Goal: Use online tool/utility: Utilize a website feature to perform a specific function

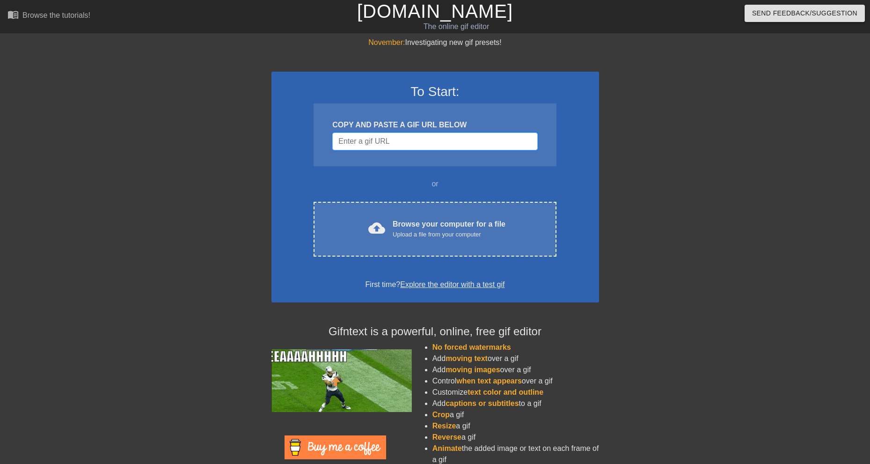
paste input "[URL][DOMAIN_NAME][PERSON_NAME]"
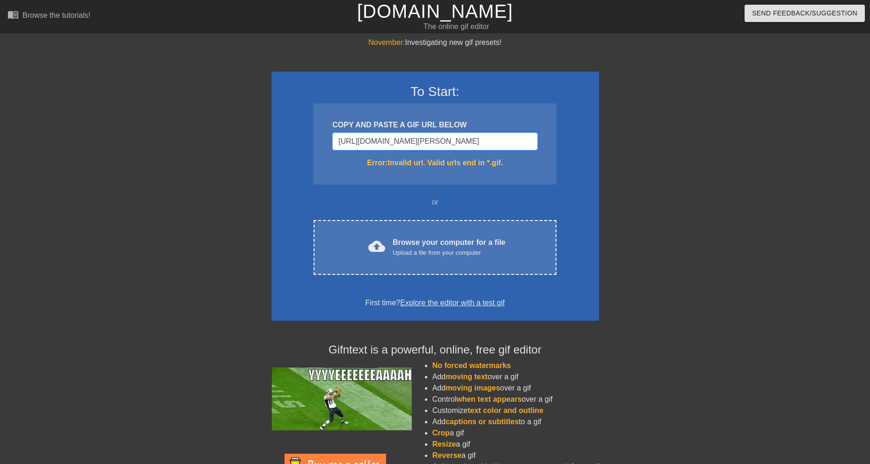
type input "[URL][DOMAIN_NAME][PERSON_NAME]"
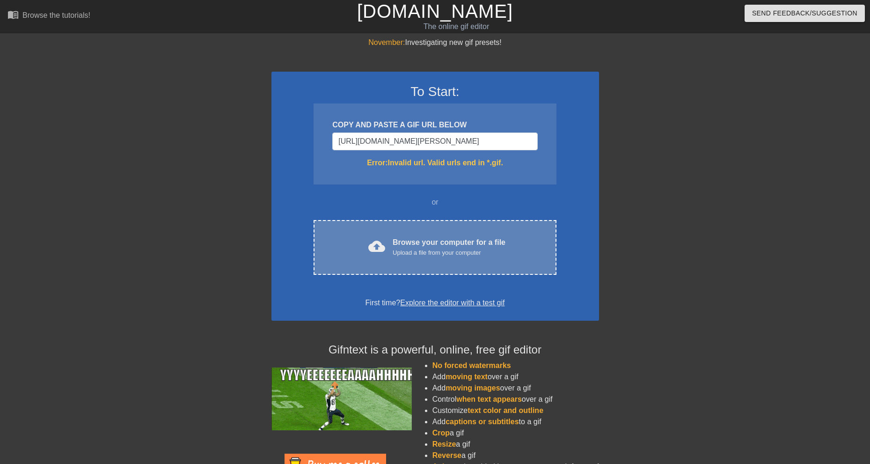
click at [384, 244] on span "cloud_upload" at bounding box center [376, 246] width 17 height 17
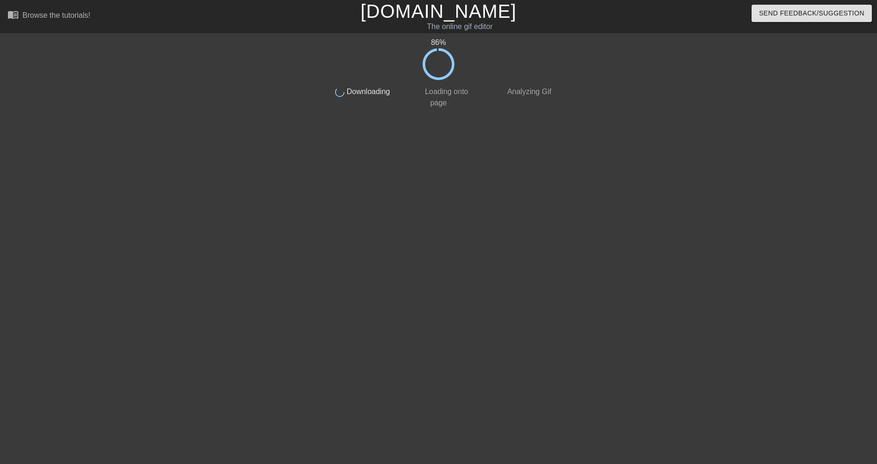
click at [729, 317] on div "86 % done Downloading done Loading onto page done Analyzing Gif" at bounding box center [438, 177] width 877 height 281
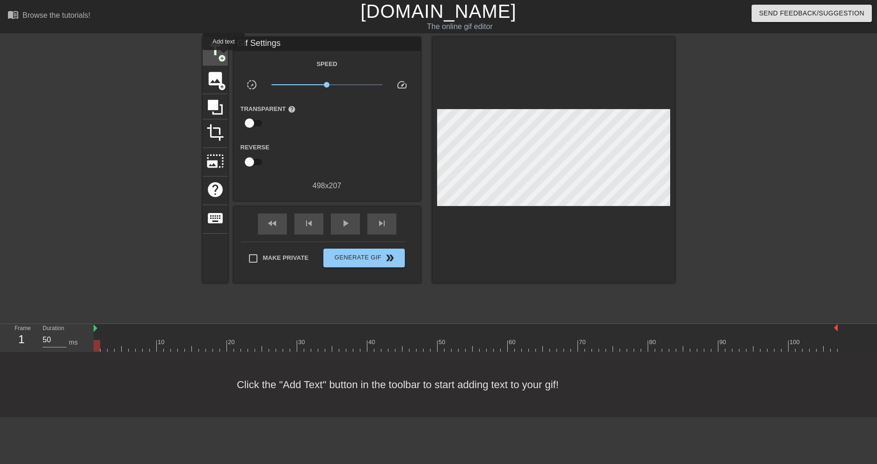
click at [220, 57] on span "add_circle" at bounding box center [222, 58] width 8 height 8
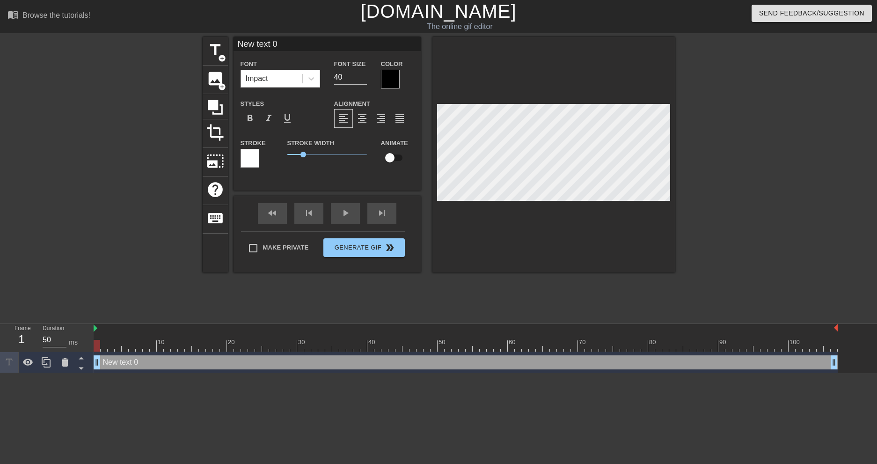
click at [278, 77] on div "Impact" at bounding box center [271, 78] width 61 height 17
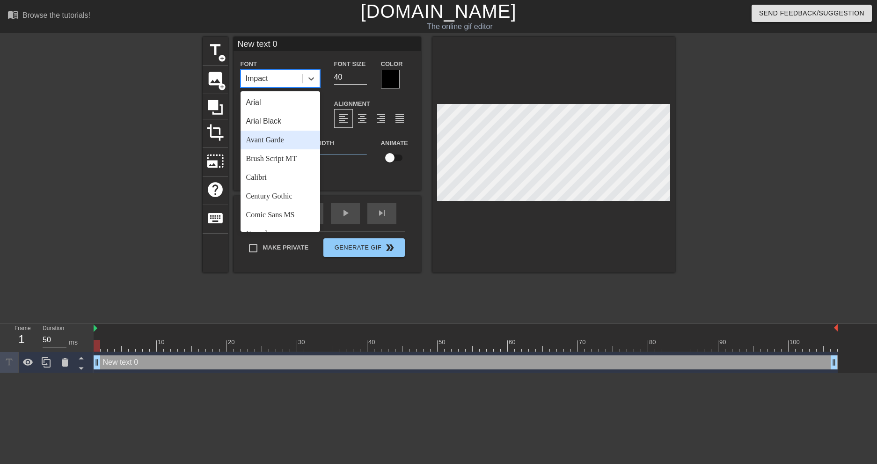
click at [281, 141] on div "Avant Garde" at bounding box center [281, 140] width 80 height 19
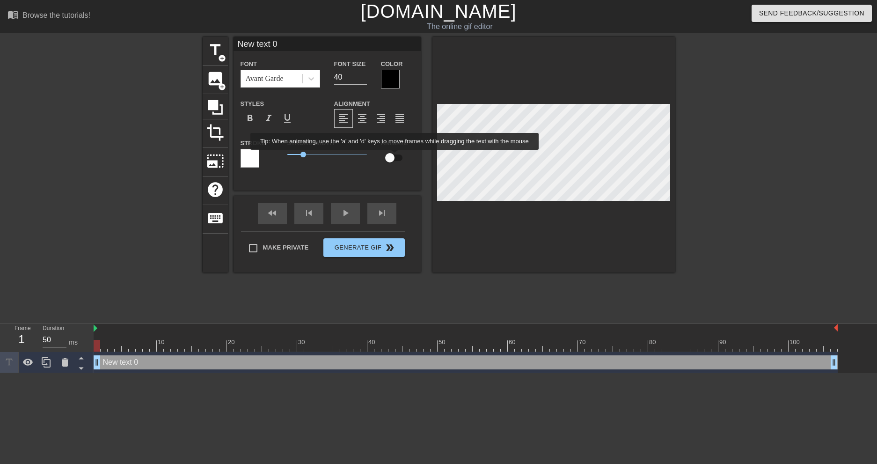
click at [395, 156] on input "checkbox" at bounding box center [389, 158] width 53 height 18
checkbox input "true"
click at [303, 154] on span "1" at bounding box center [303, 155] width 6 height 6
click at [364, 77] on input "39" at bounding box center [350, 77] width 33 height 15
click at [364, 77] on input "38" at bounding box center [350, 77] width 33 height 15
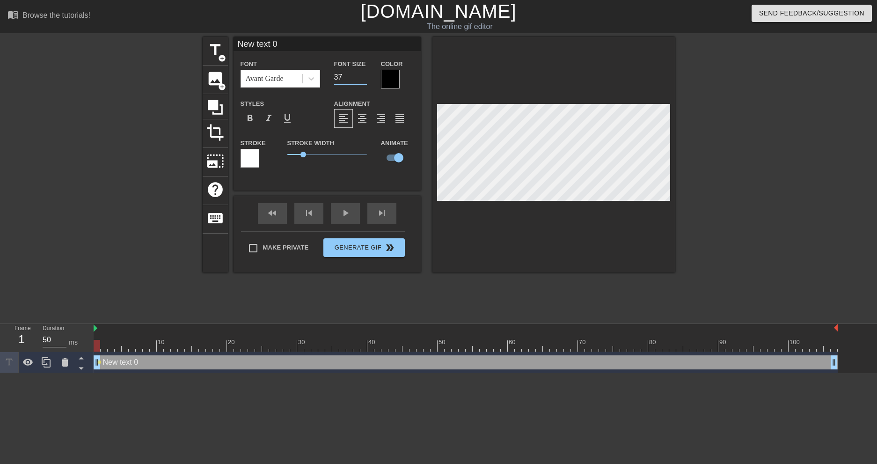
click at [364, 77] on input "37" at bounding box center [350, 77] width 33 height 15
click at [364, 77] on input "36" at bounding box center [350, 77] width 33 height 15
click at [364, 77] on input "35" at bounding box center [350, 77] width 33 height 15
click at [364, 77] on input "34" at bounding box center [350, 77] width 33 height 15
click at [364, 77] on input "33" at bounding box center [350, 77] width 33 height 15
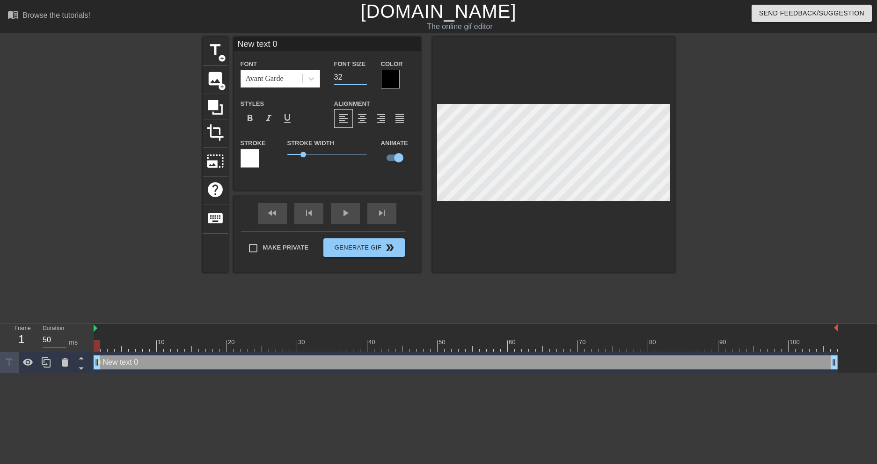
click at [364, 77] on input "32" at bounding box center [350, 77] width 33 height 15
click at [364, 77] on input "31" at bounding box center [350, 77] width 33 height 15
type input "30"
click at [364, 77] on input "30" at bounding box center [350, 77] width 33 height 15
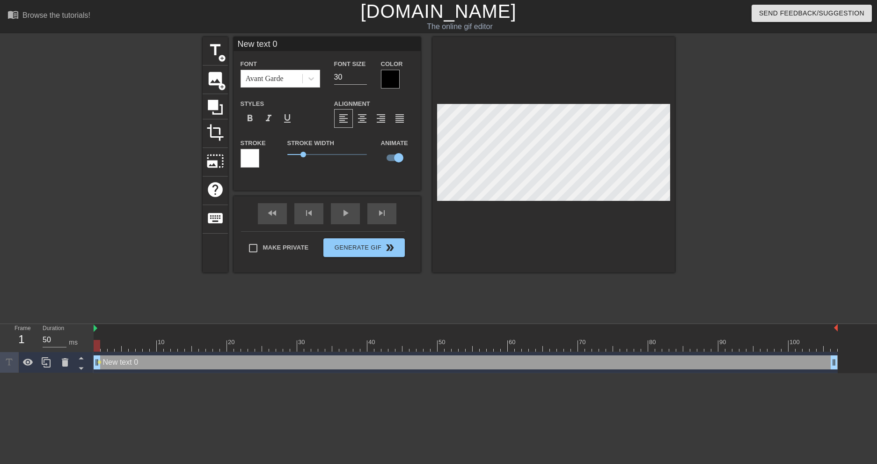
type input "New text"
type textarea "New text"
type input "New text"
type textarea "New text"
type input "New tex"
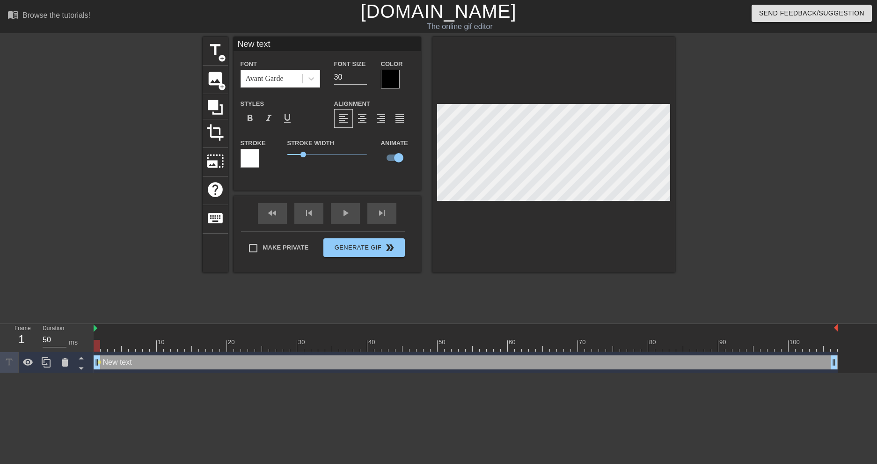
type textarea "New tex"
type input "New te"
type textarea "New te"
type input "New t"
type textarea "New t"
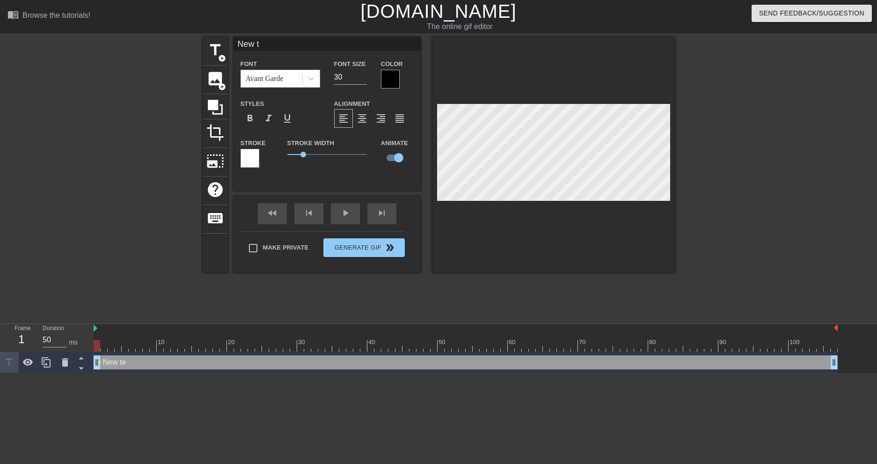
type input "New"
type textarea "New"
type input "New"
type textarea "New"
type input "Ne"
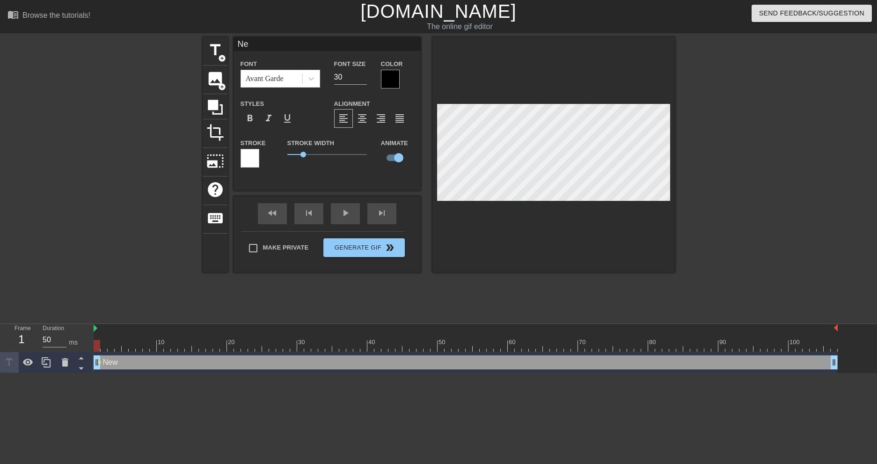
type textarea "Ne"
type input "N"
type textarea "N"
type input "D"
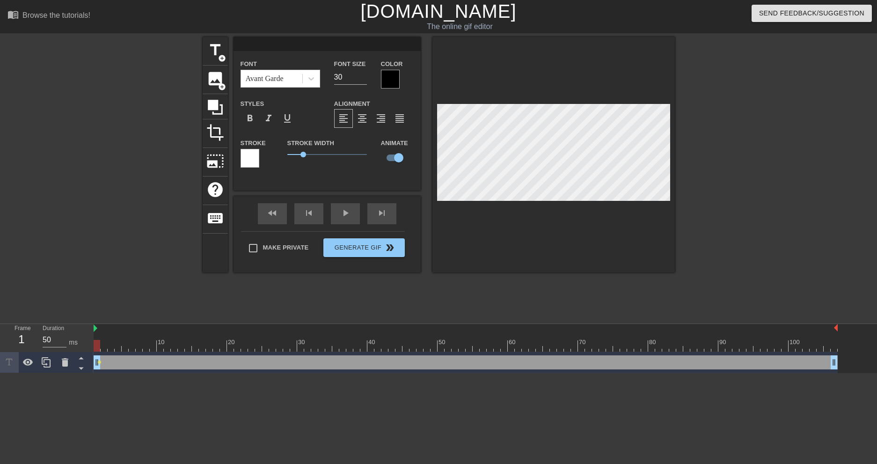
type textarea "D"
type input "DE"
type textarea "DE"
type input "DER"
type textarea "DER"
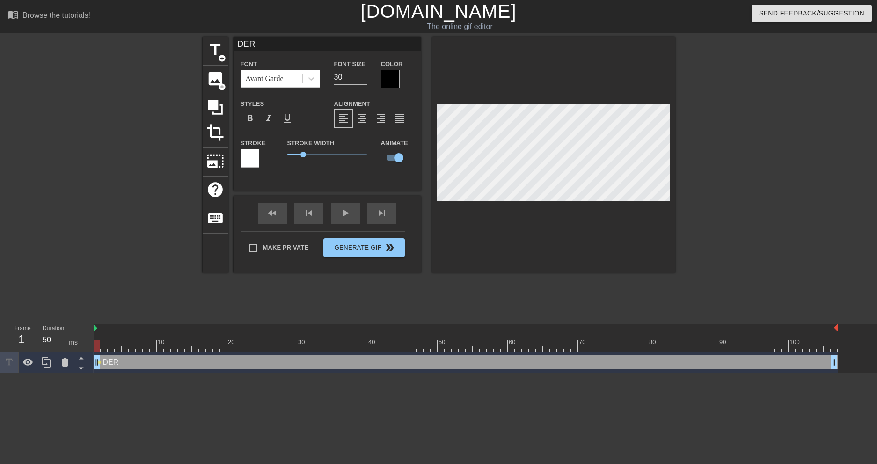
type input "DER"
type textarea "DER"
type input "DER T"
type textarea "DER T"
type input "DER TA"
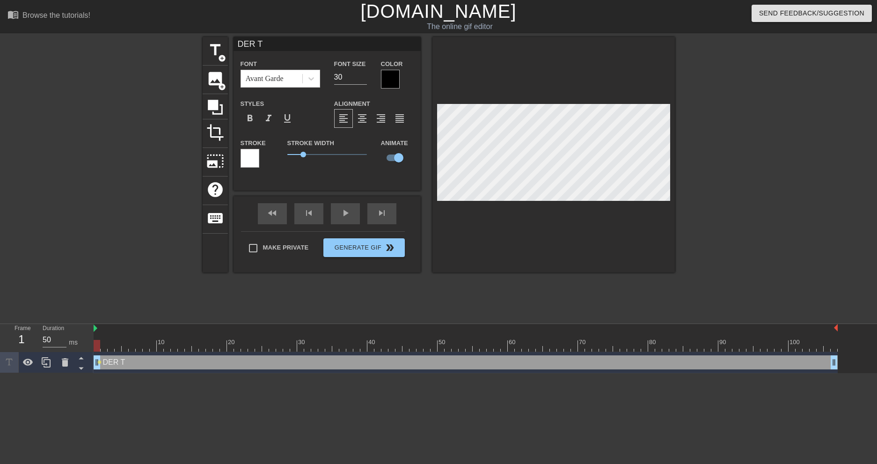
type textarea "DER TA"
type input "DER TAN"
type textarea "DER TAN"
type input "DER TANK"
type textarea "DER TANK"
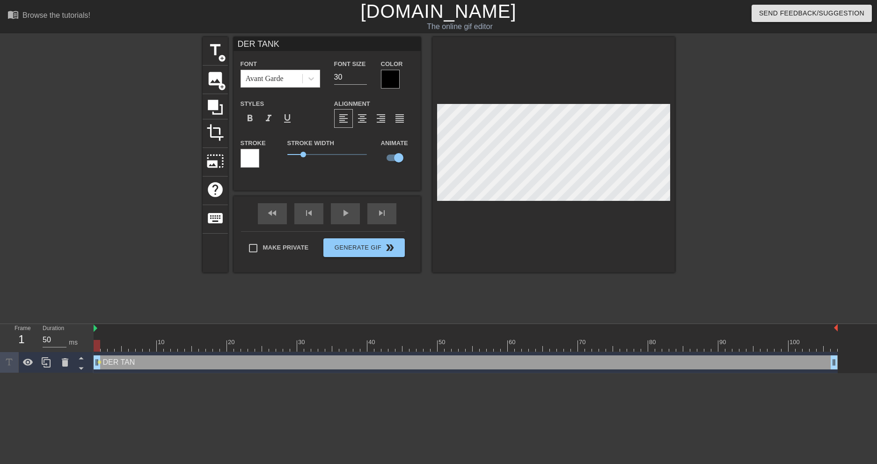
type input "DER TANK"
type textarea "DER TANK"
type input "DER TANK S"
type textarea "DER TANK S"
type input "DER TANK SI"
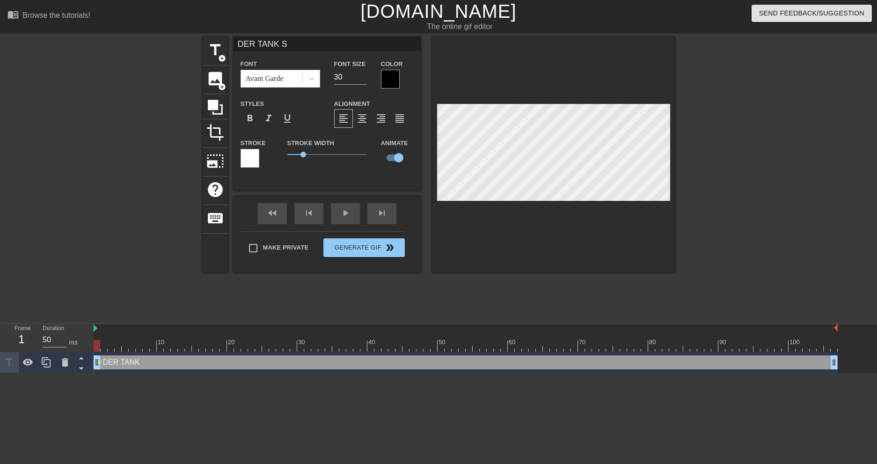
type textarea "DER TANK SI"
type input "DER TANK SIR"
type textarea "DER TANK SIR"
type input "DER TANK SIRE"
type textarea "DER TANK SIRE"
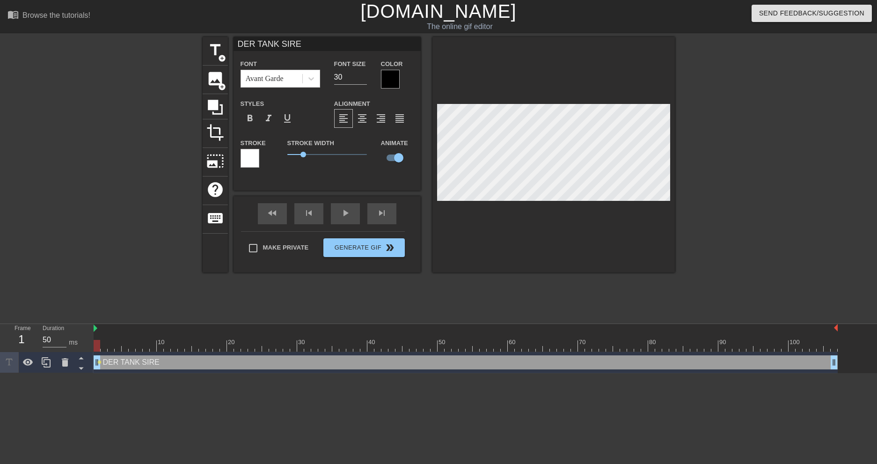
type input "DER TANK SIREI"
type textarea "DER TANK SIREI"
type input "DER TANK SIREIK"
type textarea "DER TANK SIREIK"
type input "DER TANK SIREIKO"
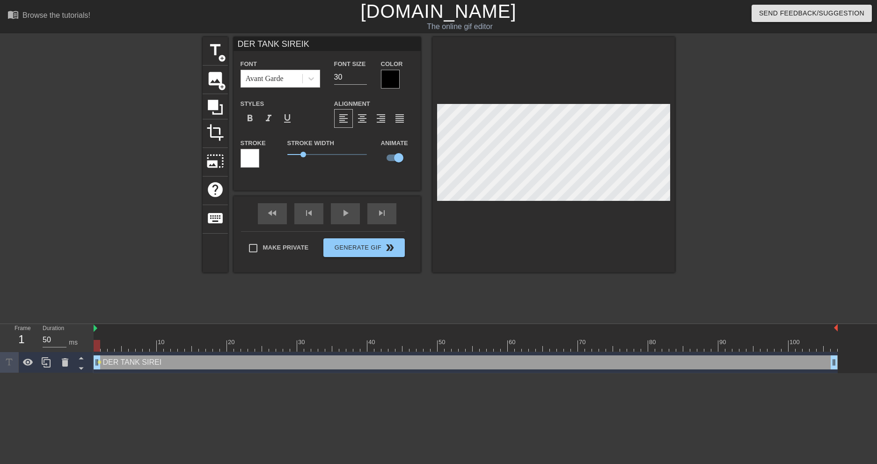
type textarea "DER TANK SIREIKO"
type input "DER TANK SIREIKO"
type textarea "DER TANK SIREIKO"
type input "DER TANK SIREIKO I"
type textarea "DER TANK SIREIKO I"
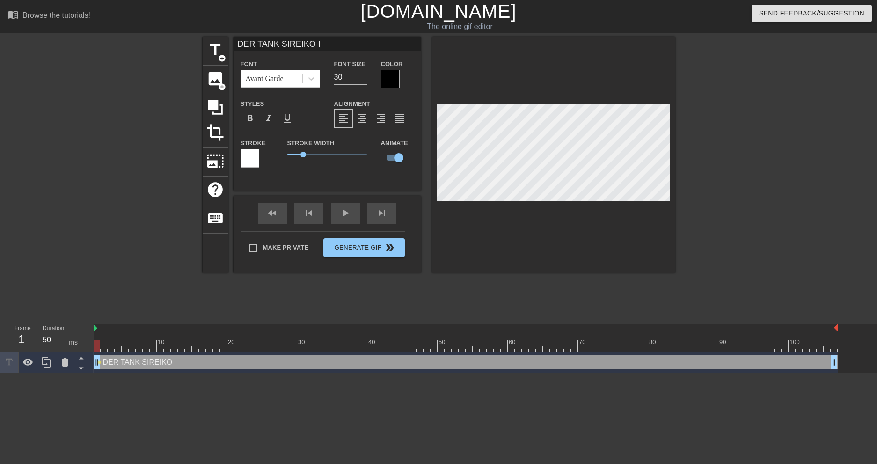
type input "DER TANK SIREIKO IS"
type textarea "DER TANK SIREIKO IS"
type input "DER TANK SIREIKO IST"
type textarea "DER TANK SIREIKO IST"
type input "DER TANK SIREIKO IST"
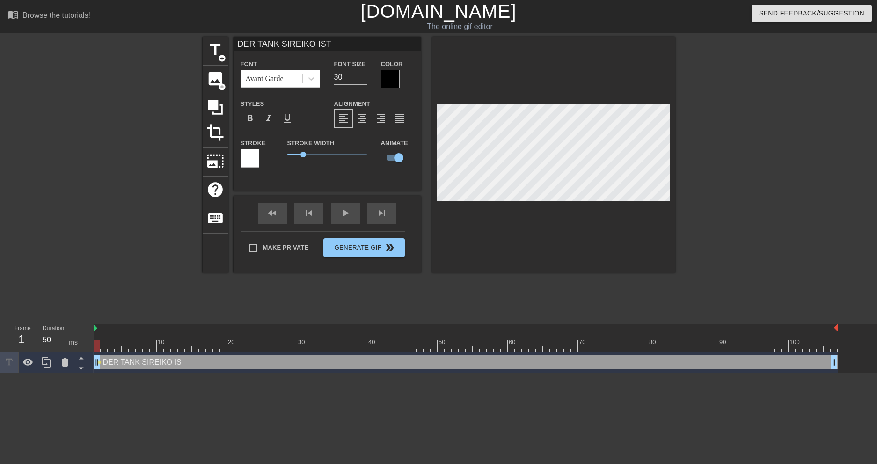
type textarea "DER TANK SIREIKO IST"
type input "DER TANK SIREIKO IST D"
type textarea "DER TANK SIREIKO IST D"
type input "DER TANK SIREIKO IST DA"
type textarea "DER TANK SIREIKO IST DA"
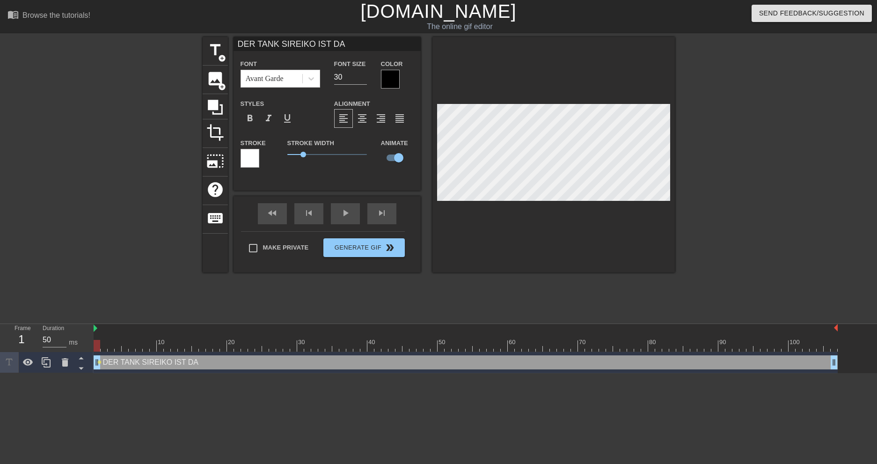
scroll to position [1, 6]
type input "DER TANK SIREIKO IST D"
type textarea "DER TANK SIREIKO IST D"
type input "DER TANK SIREIKO IST"
type textarea "DER TANK SIREIKO IST"
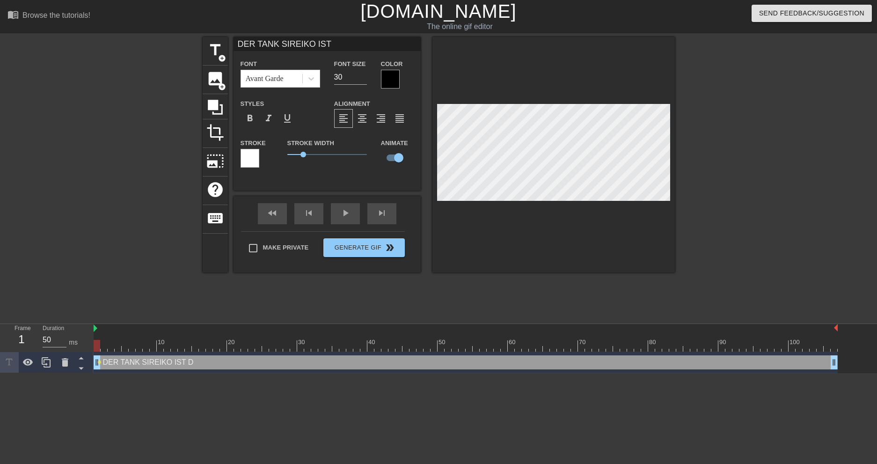
type input "DER TANK SIREIKO IST"
type textarea "DER TANK SIREIKO IST"
type input "DER TANK SIREIKO IS"
type textarea "DER TANK SIREIKO IS"
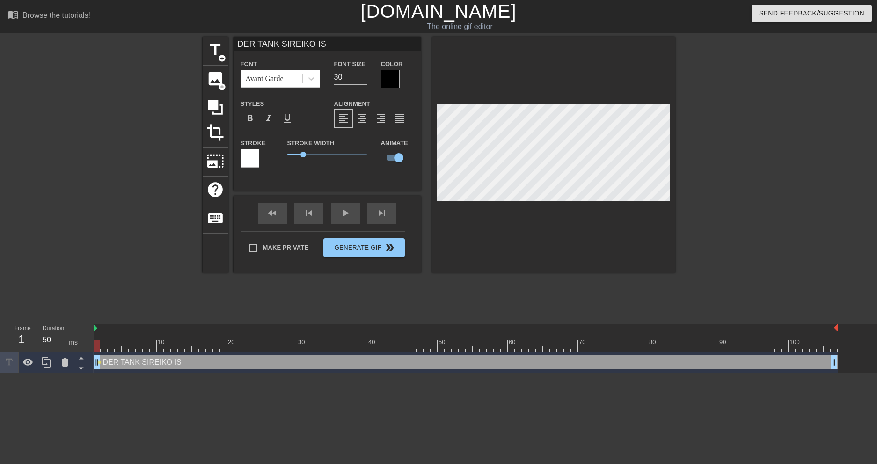
type input "DER TANK SIREIKO I"
type textarea "DER TANK SIREIKO I"
type input "DER TANK SIREIKO"
type textarea "DER TANK SIREIKO"
type input "DER TANK SIREIKO"
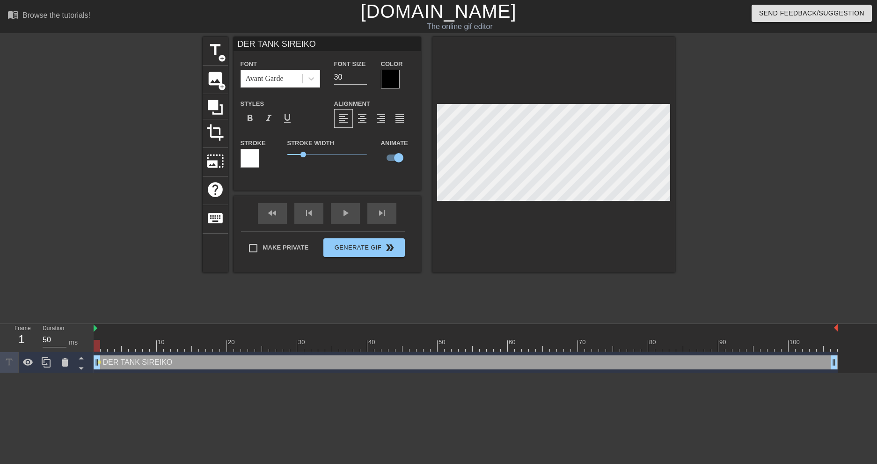
type textarea "DER TANK SIREIKO"
type input "DER TANK SIREIK"
type textarea "DER TANK SIREIK"
type input "DER TANK SIREI"
type textarea "DER TANK SIREI"
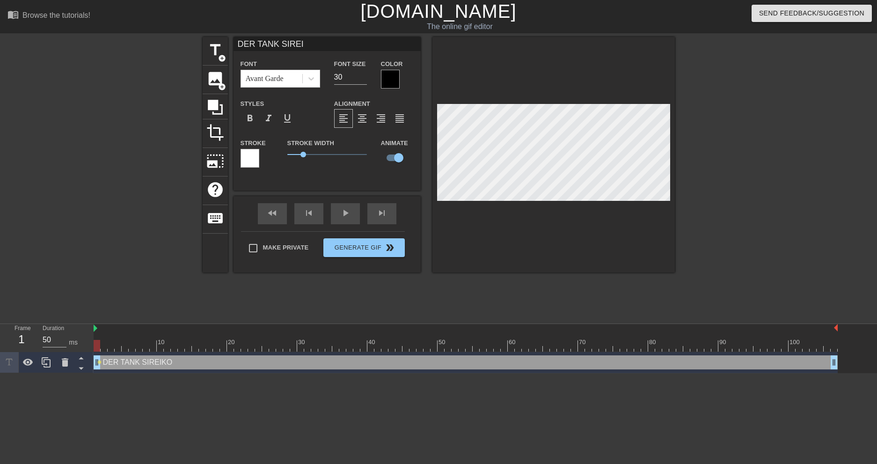
type input "DER TANK SIRE"
type textarea "DER TANK SIRE"
type input "DER TANK SIR"
type textarea "DER TANK SIR"
type input "DER TANK SI"
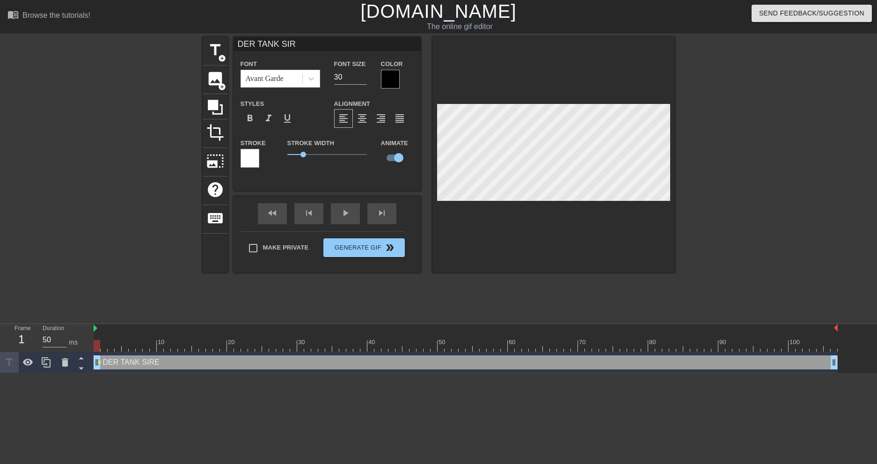
type textarea "DER TANK SI"
type input "DER TANK S"
type textarea "DER TANK S"
type input "DER TANK"
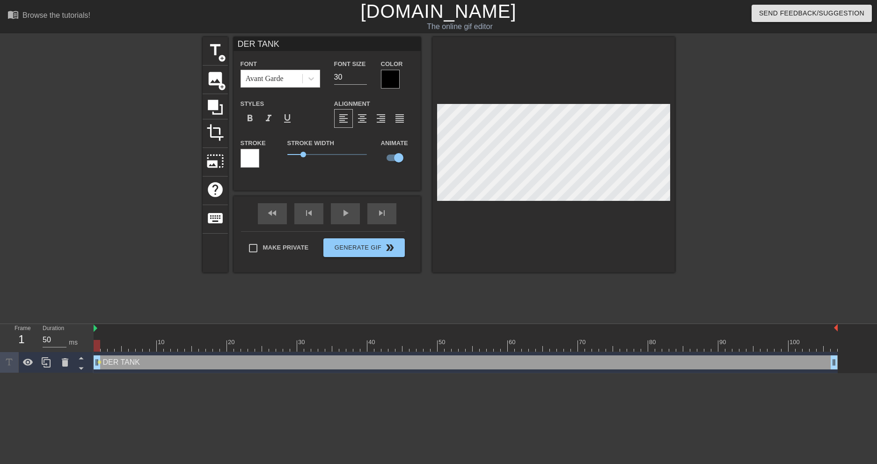
type textarea "DER TANK"
click at [245, 156] on div at bounding box center [250, 158] width 19 height 19
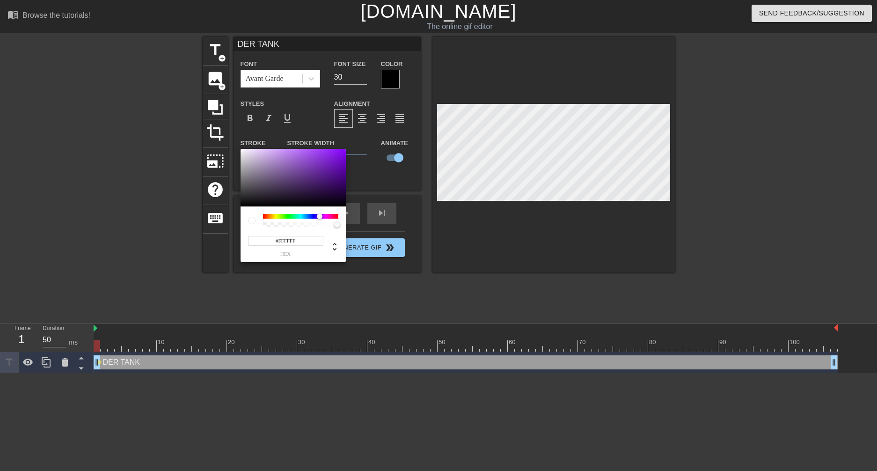
drag, startPoint x: 296, startPoint y: 216, endPoint x: 320, endPoint y: 216, distance: 23.9
click at [320, 216] on div at bounding box center [300, 216] width 75 height 5
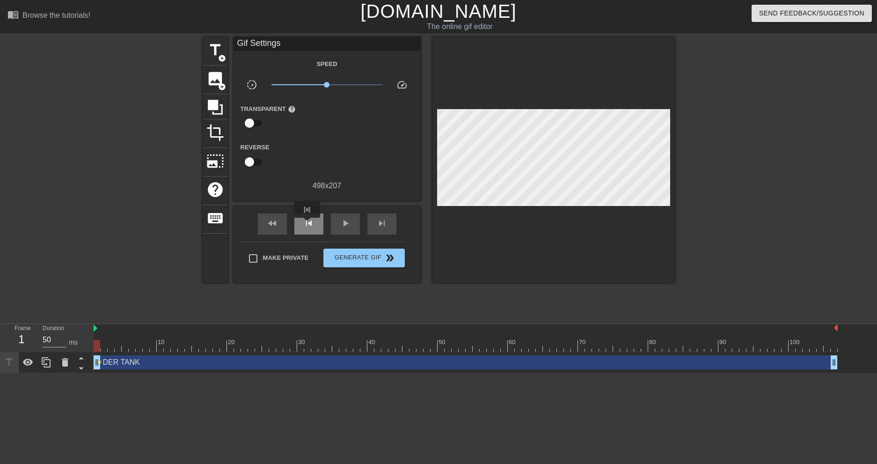
click at [307, 224] on span "skip_previous" at bounding box center [308, 223] width 11 height 11
click at [213, 54] on span "title" at bounding box center [215, 50] width 18 height 18
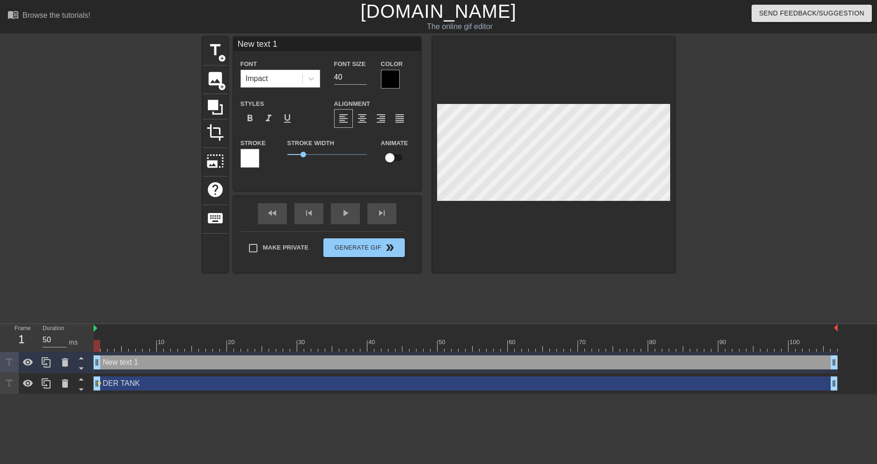
click at [150, 385] on div "DER TANK drag_handle drag_handle" at bounding box center [466, 383] width 744 height 14
type input "DER TANK"
type input "30"
checkbox input "true"
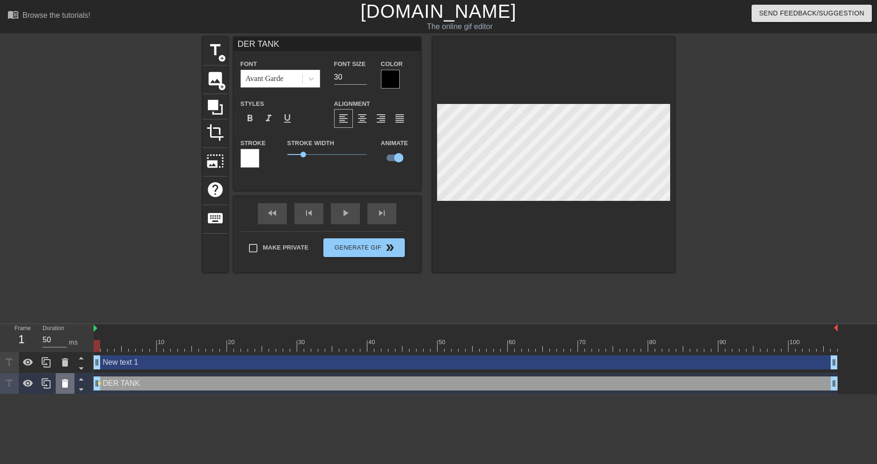
click at [64, 383] on icon at bounding box center [65, 383] width 7 height 8
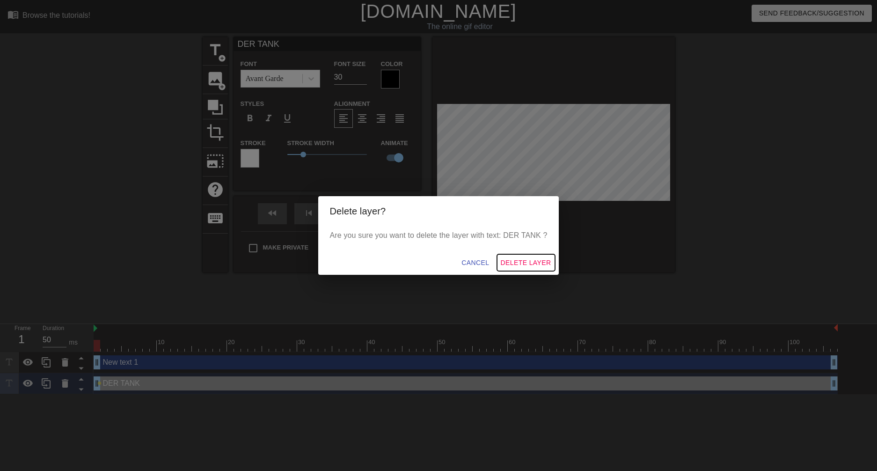
click at [511, 261] on span "Delete Layer" at bounding box center [526, 263] width 51 height 12
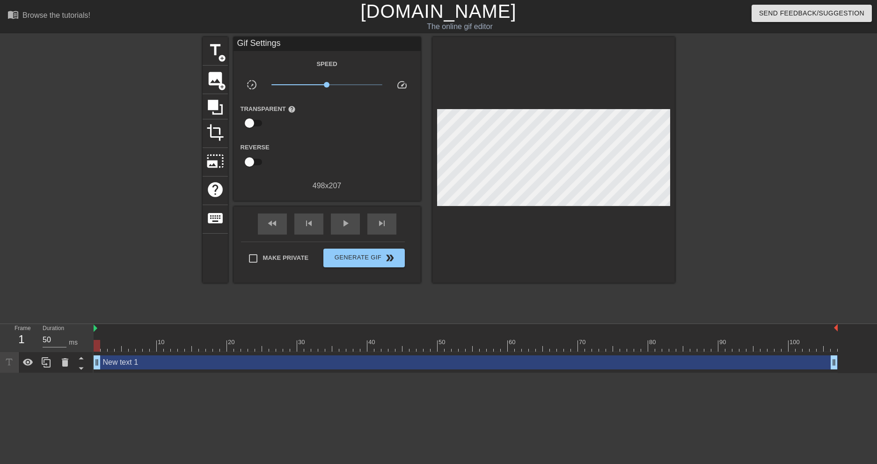
click at [161, 359] on div "New text 1 drag_handle drag_handle" at bounding box center [466, 362] width 744 height 14
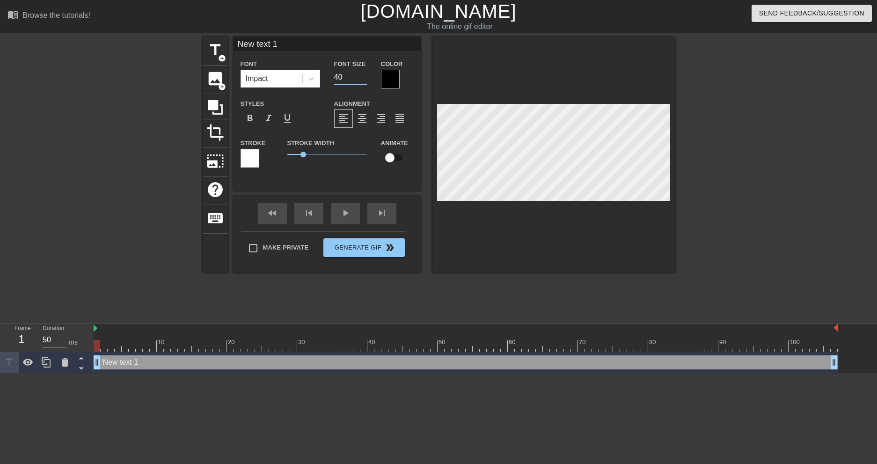
click at [352, 75] on input "40" at bounding box center [350, 77] width 33 height 15
type input "4"
type input "30"
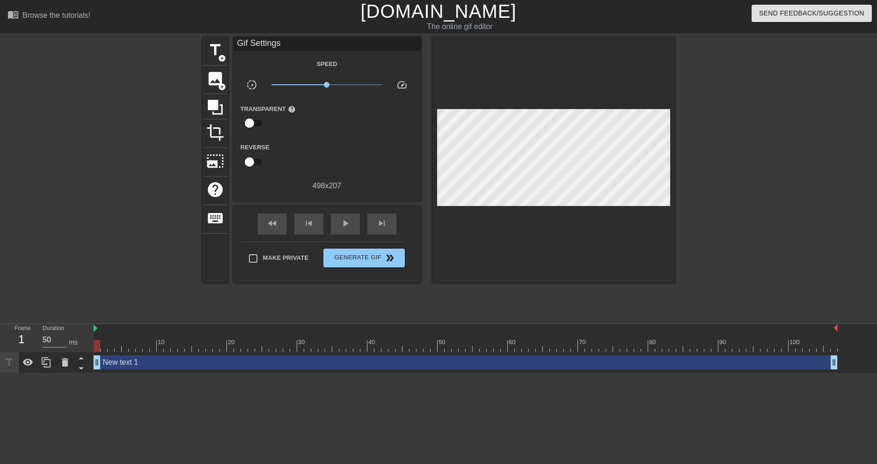
scroll to position [1, 2]
type textarea "N"
type textarea "Der Tank"
click at [220, 51] on span "title" at bounding box center [215, 50] width 18 height 18
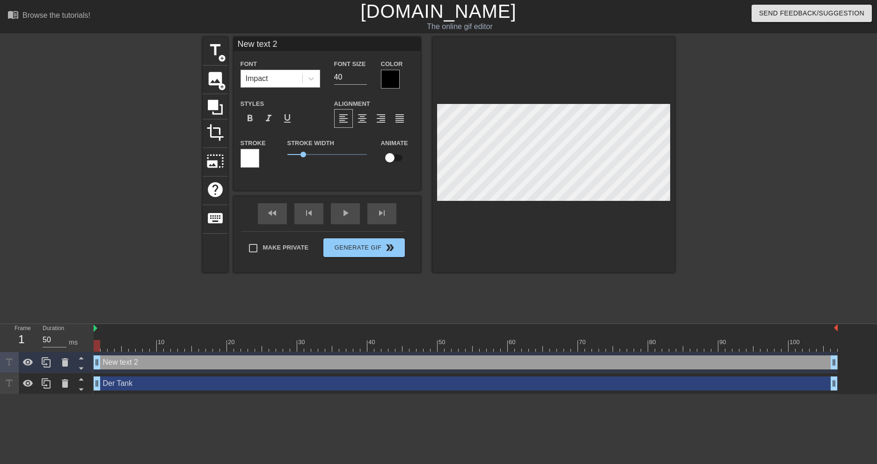
scroll to position [1, 1]
click at [349, 77] on input "40" at bounding box center [350, 77] width 33 height 15
type input "4"
type input "30"
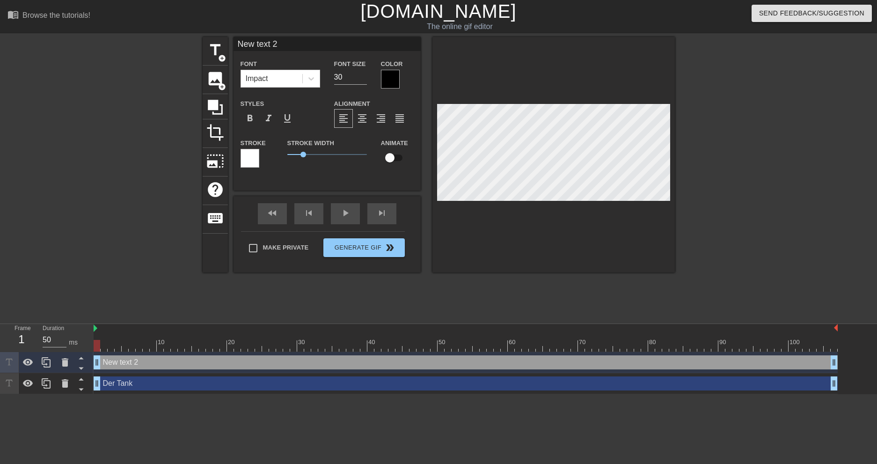
type input "New text"
type textarea "New text"
type input "New text"
type textarea "New text"
type input "New tex"
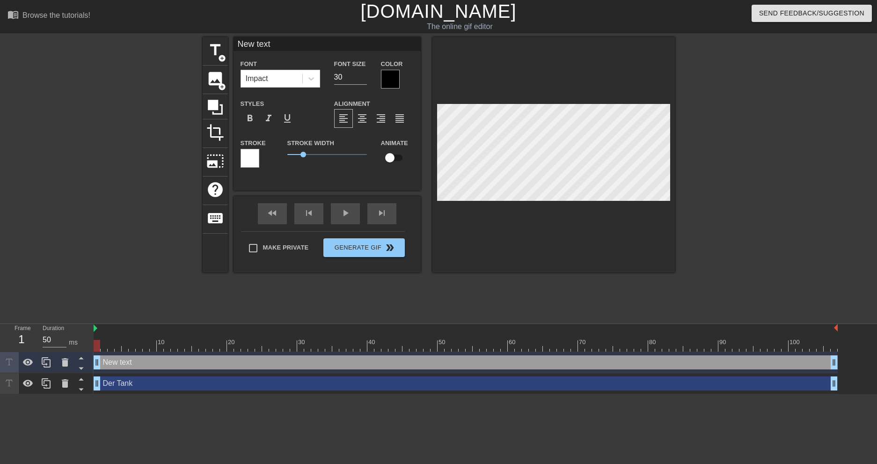
type textarea "New tex"
type input "New te"
type textarea "New te"
type input "New t"
type textarea "New t"
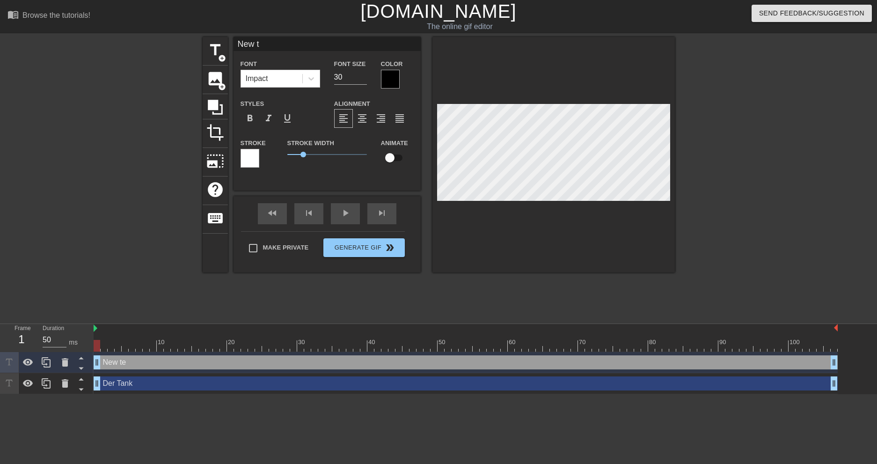
type input "New"
type textarea "New"
type input "New"
type textarea "New"
type input "Ne"
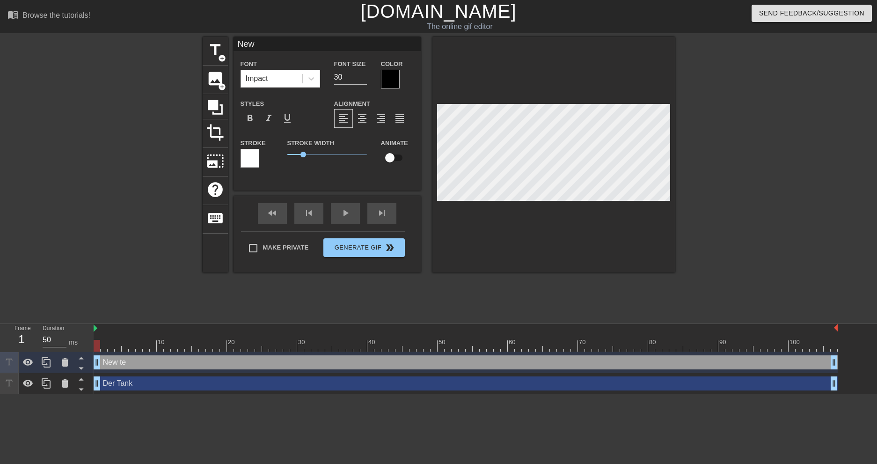
type textarea "Ne"
type input "N"
type textarea "N"
type input "S"
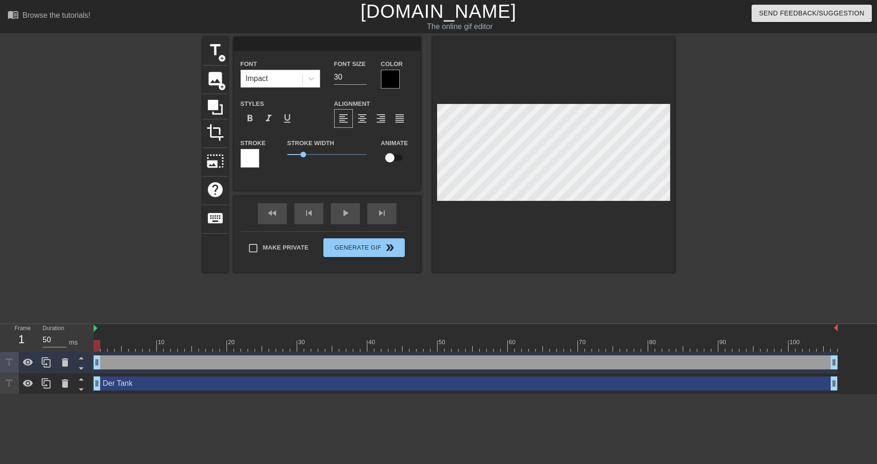
type textarea "S"
type input "Si"
type textarea "Si"
type input "Sir"
type textarea "Sir"
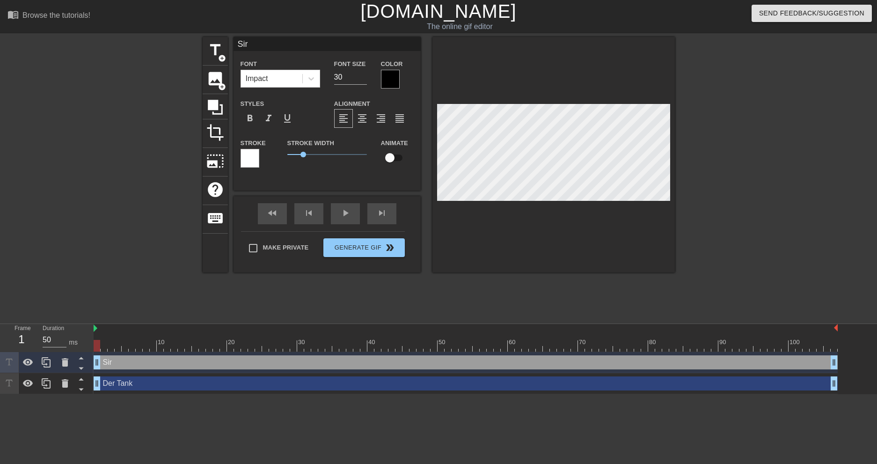
type input "SirE"
type textarea "SirEI"
type input "SirEIk"
type textarea "SirEIk"
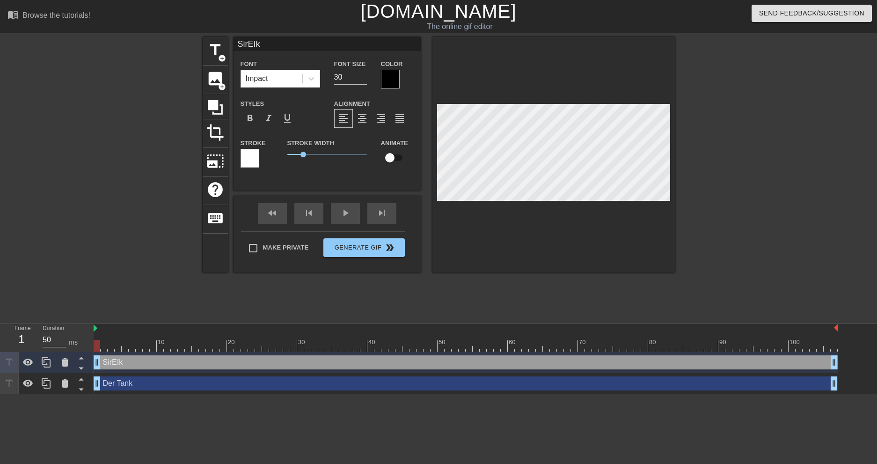
type input "SirEIko"
type textarea "SirEIko"
type input "SirEIko"
type textarea "SirEIko"
type input "SirEIko i"
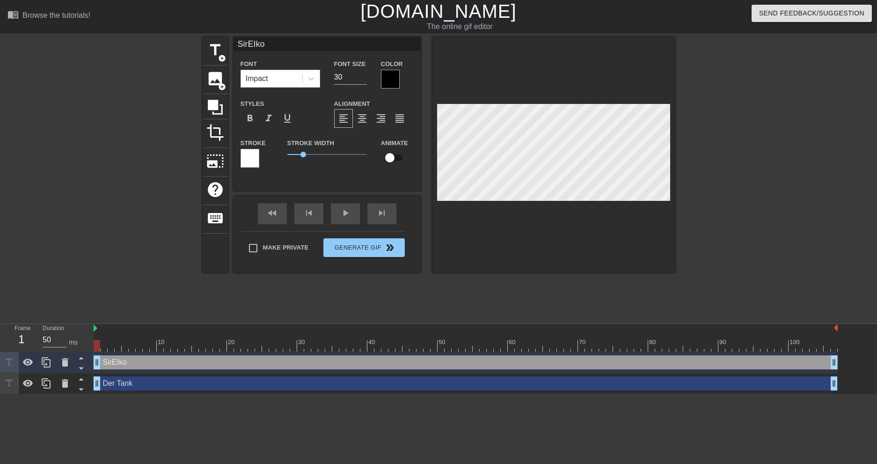
type textarea "SirEIko i"
type input "SirEIko is"
type textarea "SirEIko is"
type input "SirEIko ist"
type textarea "SirEIko ist"
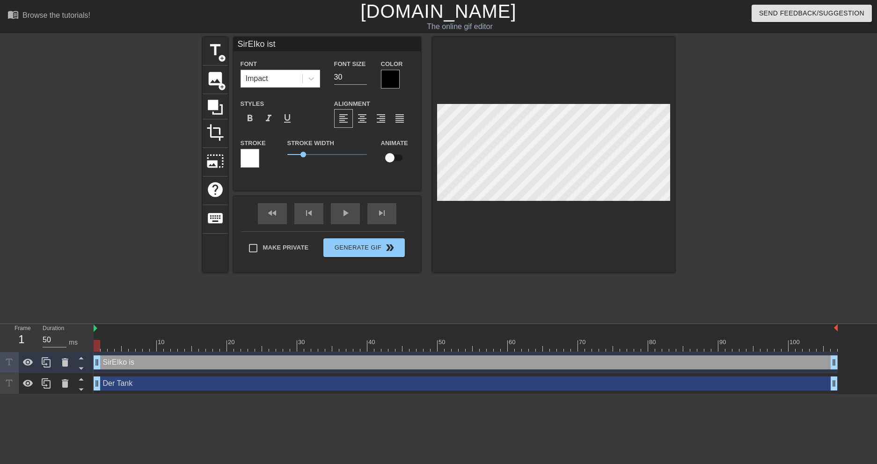
type input "SirEIko ist"
type textarea "SirEIko ist"
type input "SirEIko ist d"
type textarea "SirEIko ist d"
type input "SirEIko ist da"
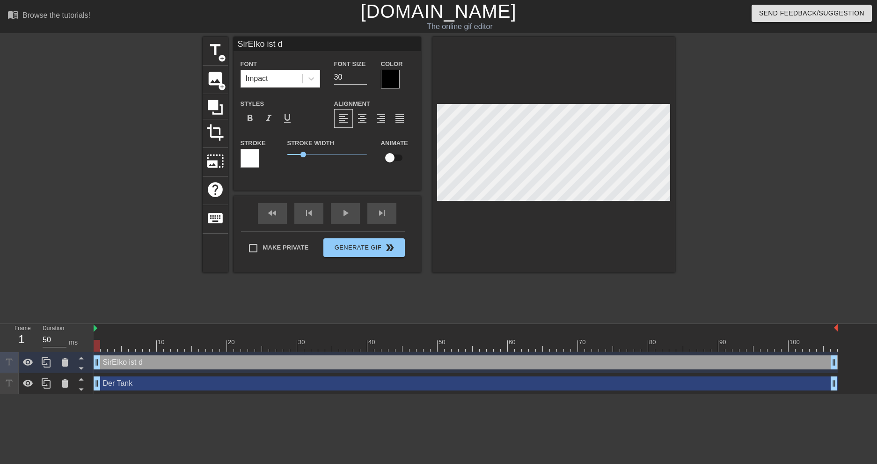
type textarea "SirEIko ist da"
type input "SirEIko ist da!"
type textarea "SirEIko ist da!"
type input "SirEIko ist da!!"
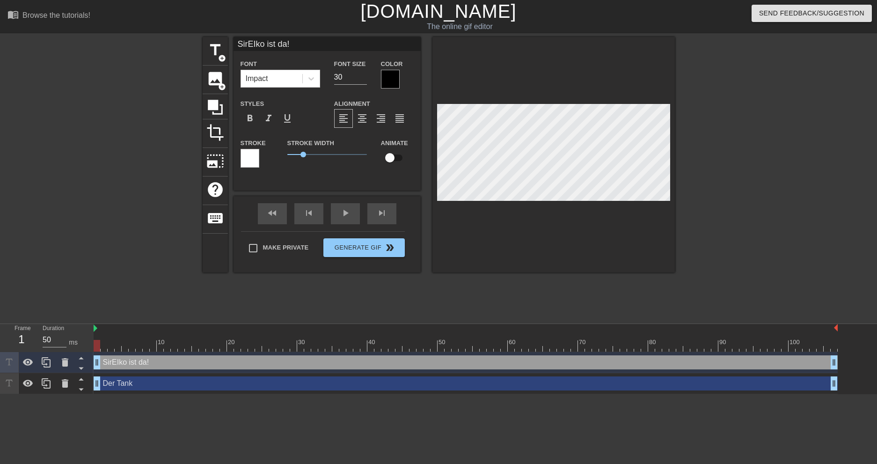
type textarea "SirEIko ist da!!"
type input "SirEIko ist da!!!"
type textarea "SirEIko ist da!!!"
type input "SirEIko ist da!!!1"
type textarea "SirEIko ist da!!!1"
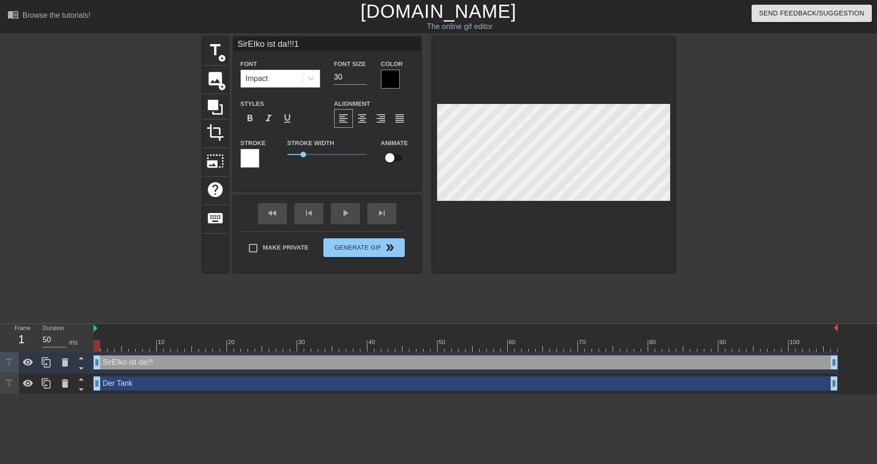
scroll to position [1, 4]
type input "SirEIko ist da!!!"
type textarea "SirEIko ist da!!!"
type input "SirEIko ist da!!!!"
type textarea "SirEIko ist da!!!!"
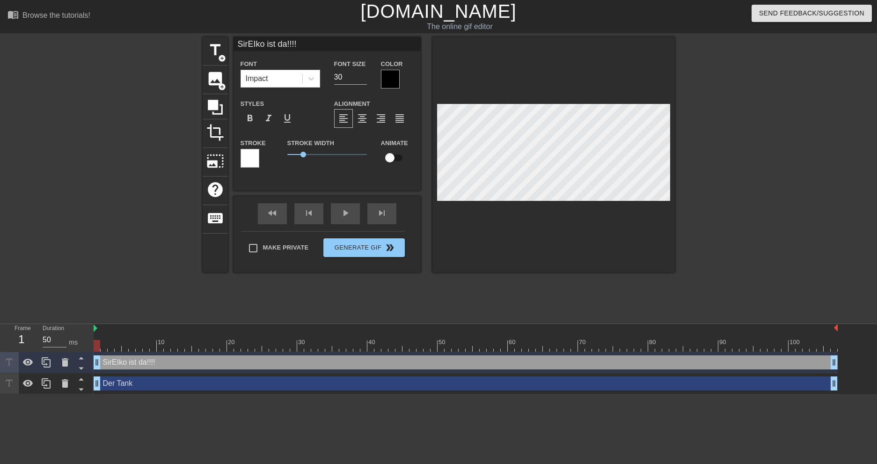
click at [95, 286] on div at bounding box center [121, 177] width 140 height 281
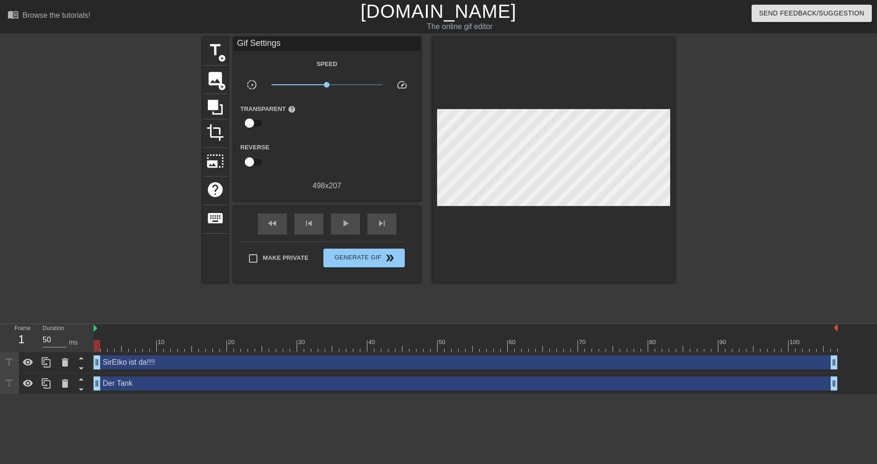
drag, startPoint x: 95, startPoint y: 326, endPoint x: -22, endPoint y: 341, distance: 117.5
click at [0, 341] on html "menu_book Browse the tutorials! [DOMAIN_NAME] The online gif editor Send Feedba…" at bounding box center [438, 197] width 877 height 394
click at [106, 267] on div at bounding box center [121, 177] width 140 height 281
click at [341, 225] on span "play_arrow" at bounding box center [345, 223] width 11 height 11
click at [341, 225] on span "pause" at bounding box center [345, 223] width 11 height 11
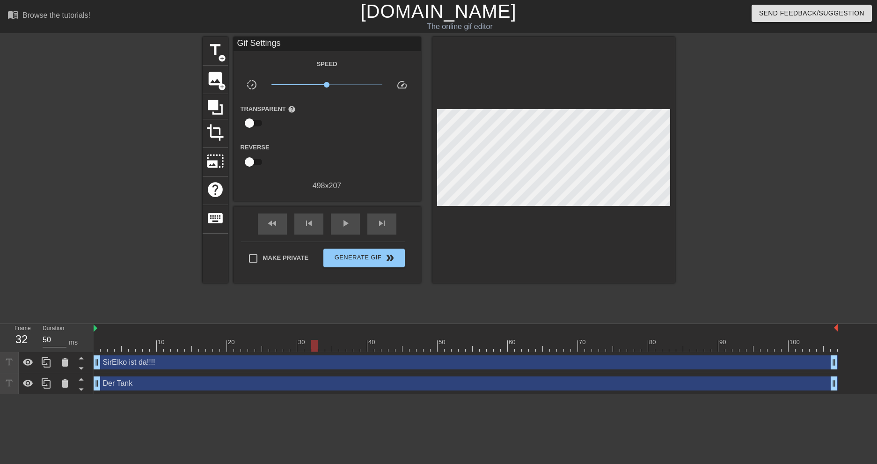
click at [171, 388] on div "Der Tank drag_handle drag_handle" at bounding box center [466, 383] width 744 height 14
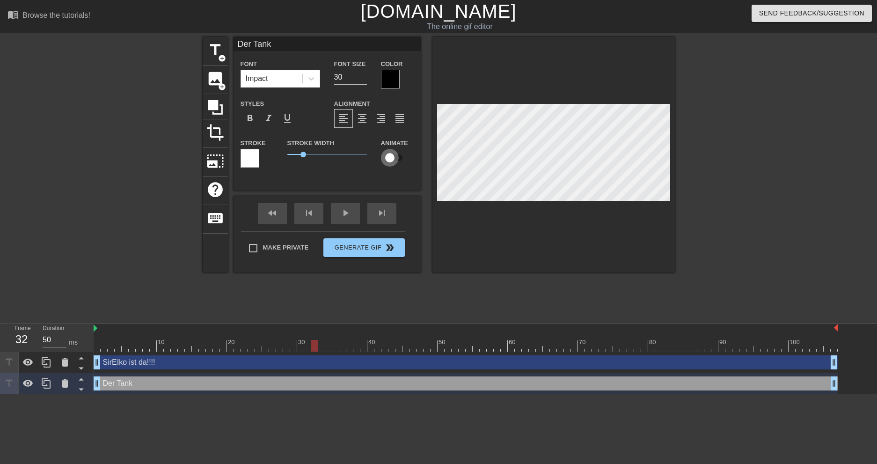
click at [391, 159] on input "checkbox" at bounding box center [389, 158] width 53 height 18
checkbox input "true"
click at [343, 213] on div "play_arrow" at bounding box center [345, 213] width 29 height 21
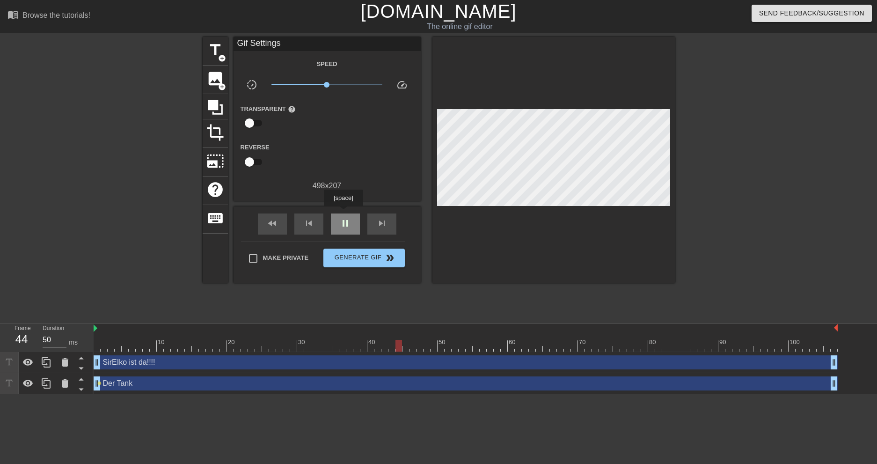
click at [343, 213] on div "pause" at bounding box center [345, 223] width 29 height 21
drag, startPoint x: 422, startPoint y: 343, endPoint x: 102, endPoint y: 351, distance: 319.8
click at [102, 351] on div "10 20 30 40 50 60 70 80 90 100" at bounding box center [466, 338] width 744 height 28
click at [347, 222] on span "play_arrow" at bounding box center [345, 223] width 11 height 11
click at [347, 222] on span "pause" at bounding box center [345, 223] width 11 height 11
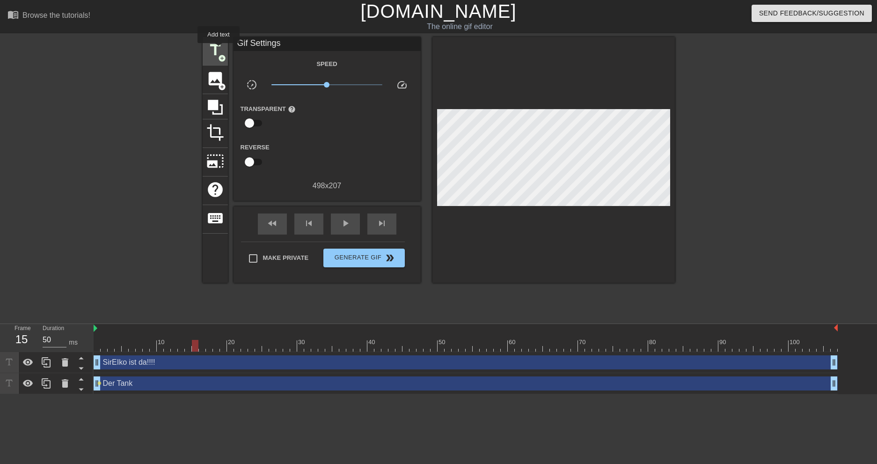
click at [219, 50] on span "title" at bounding box center [215, 50] width 18 height 18
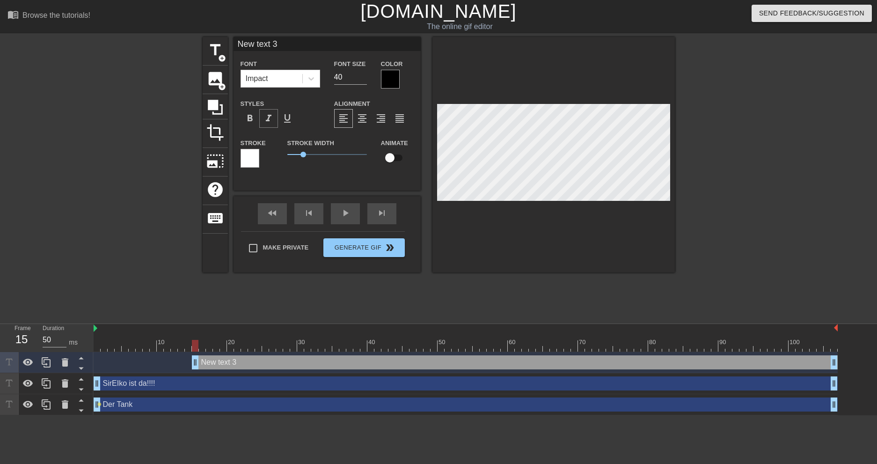
click at [272, 120] on span "format_italic" at bounding box center [268, 118] width 11 height 11
click at [63, 362] on icon at bounding box center [65, 362] width 7 height 8
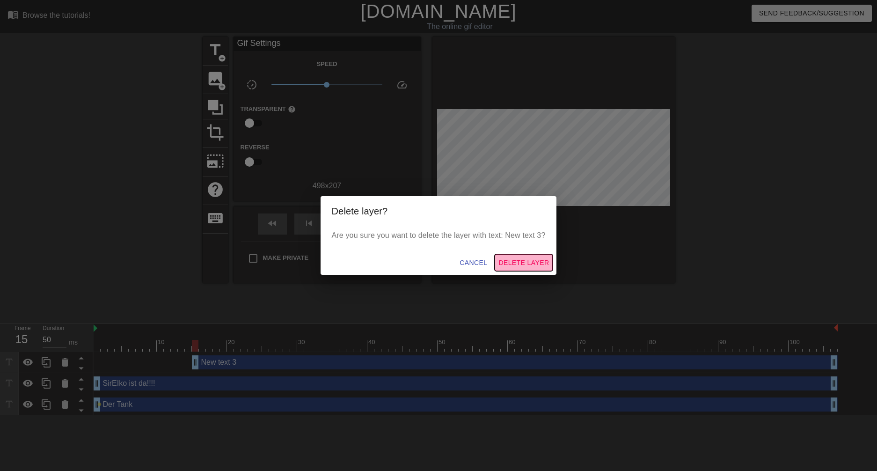
click at [517, 267] on span "Delete Layer" at bounding box center [523, 263] width 51 height 12
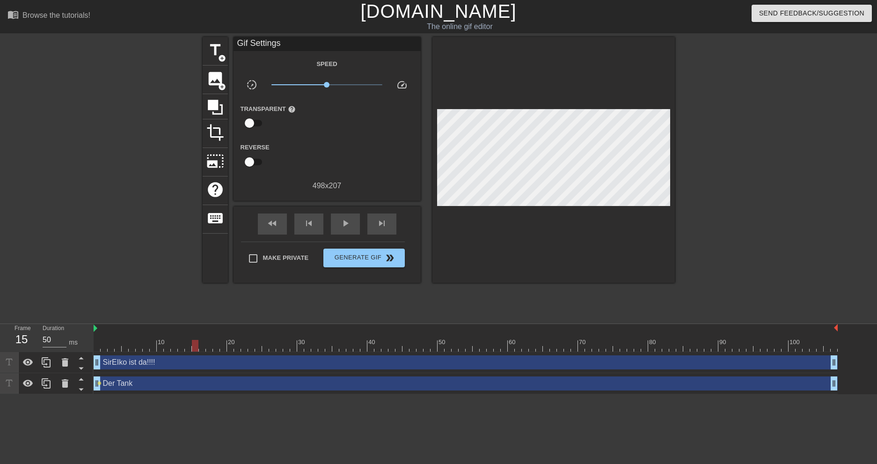
click at [168, 390] on div "Der Tank drag_handle drag_handle lens" at bounding box center [466, 383] width 744 height 21
click at [172, 386] on div "Der Tank drag_handle drag_handle" at bounding box center [466, 383] width 744 height 14
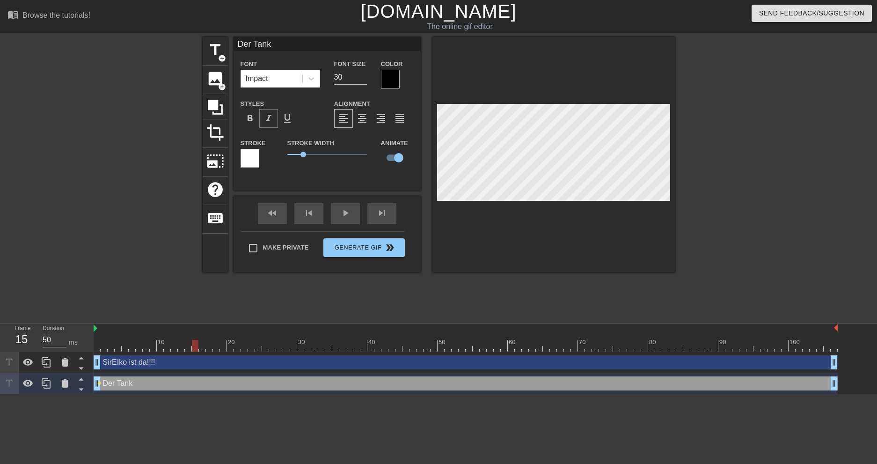
click at [263, 119] on span "format_italic" at bounding box center [268, 118] width 11 height 11
click at [290, 116] on span "format_underline" at bounding box center [287, 118] width 11 height 11
click at [253, 118] on span "format_bold" at bounding box center [249, 118] width 11 height 11
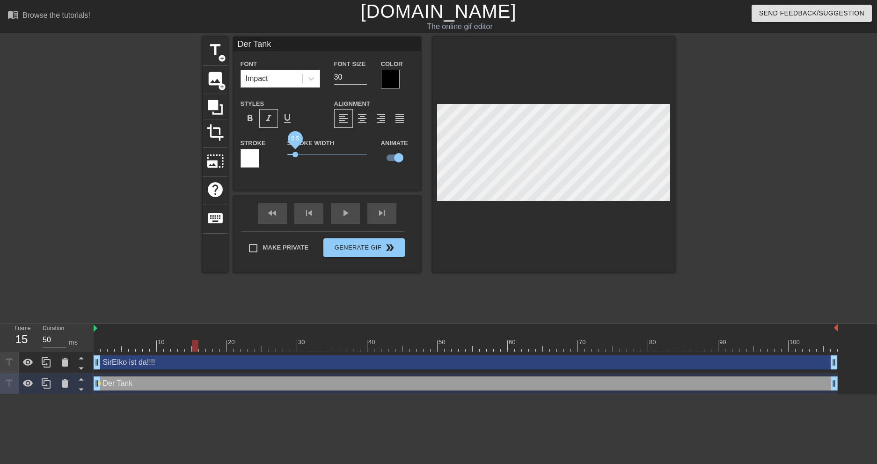
drag, startPoint x: 307, startPoint y: 154, endPoint x: 295, endPoint y: 155, distance: 11.8
click at [295, 155] on span "0.5" at bounding box center [327, 154] width 80 height 11
click at [245, 161] on div at bounding box center [250, 158] width 19 height 19
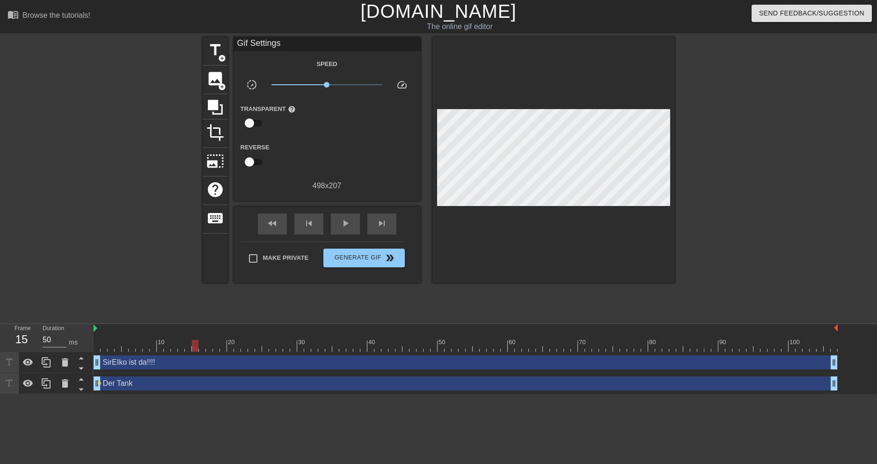
click at [178, 384] on div "Der Tank drag_handle drag_handle" at bounding box center [466, 383] width 744 height 14
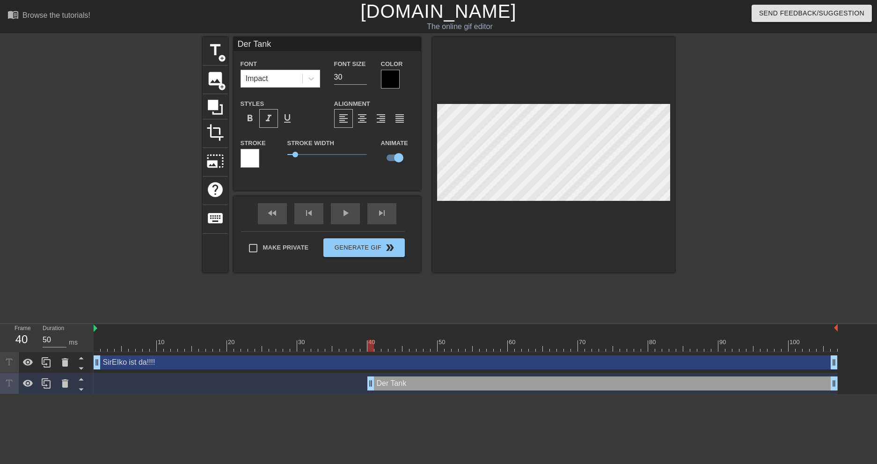
drag, startPoint x: 96, startPoint y: 387, endPoint x: 369, endPoint y: 387, distance: 272.8
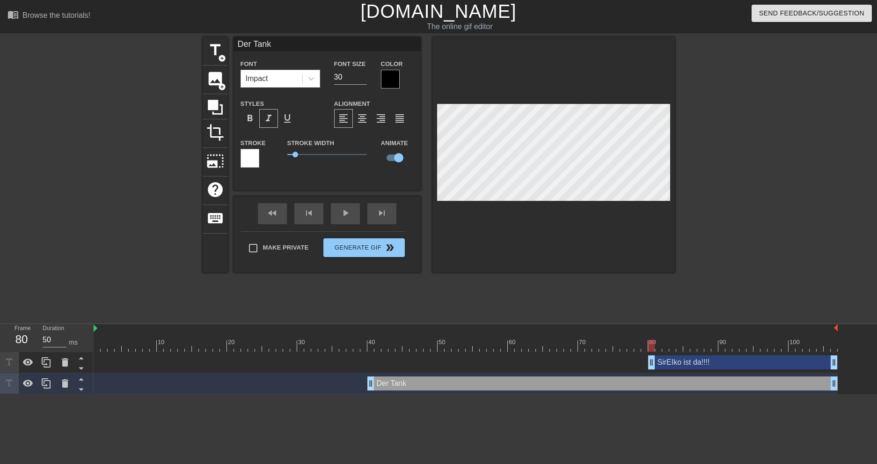
drag, startPoint x: 99, startPoint y: 361, endPoint x: 654, endPoint y: 369, distance: 554.6
click at [256, 364] on div "SirEIko ist da!!!! drag_handle drag_handle" at bounding box center [466, 362] width 744 height 14
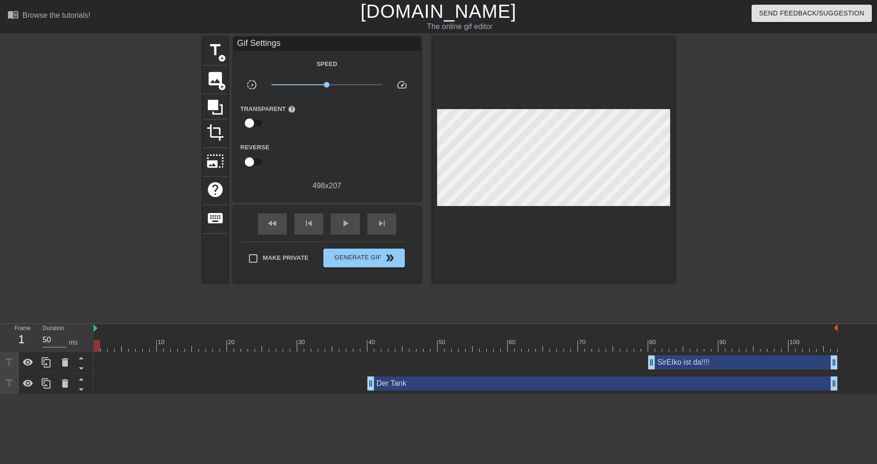
drag, startPoint x: 653, startPoint y: 345, endPoint x: 80, endPoint y: 351, distance: 572.4
click at [80, 351] on div "Frame 1 Duration 50 ms 10 20 30 40 50 60 70 80 90 100 SirEIko ist da!!!! drag_h…" at bounding box center [438, 359] width 877 height 70
click at [346, 225] on span "play_arrow" at bounding box center [345, 223] width 11 height 11
click at [361, 261] on span "Generate Gif double_arrow" at bounding box center [363, 257] width 73 height 11
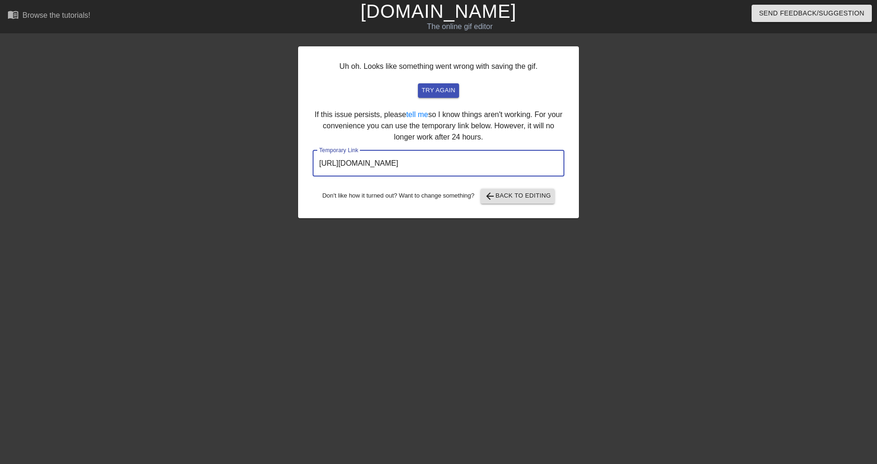
drag, startPoint x: 495, startPoint y: 166, endPoint x: 305, endPoint y: 167, distance: 190.0
click at [305, 167] on div "Uh oh. Looks like something went wrong with saving the gif. try again If this i…" at bounding box center [438, 132] width 281 height 172
click at [487, 95] on div "try again" at bounding box center [438, 90] width 229 height 15
click at [445, 87] on span "try again" at bounding box center [439, 90] width 34 height 11
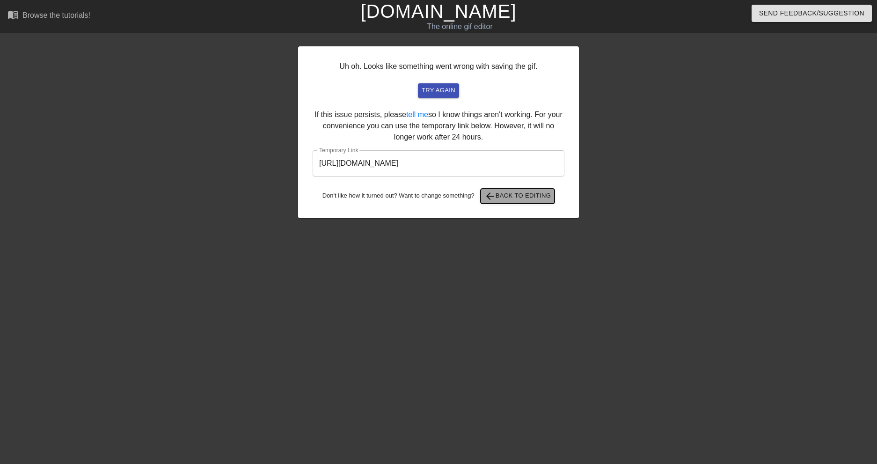
click at [511, 193] on span "arrow_back Back to Editing" at bounding box center [517, 195] width 67 height 11
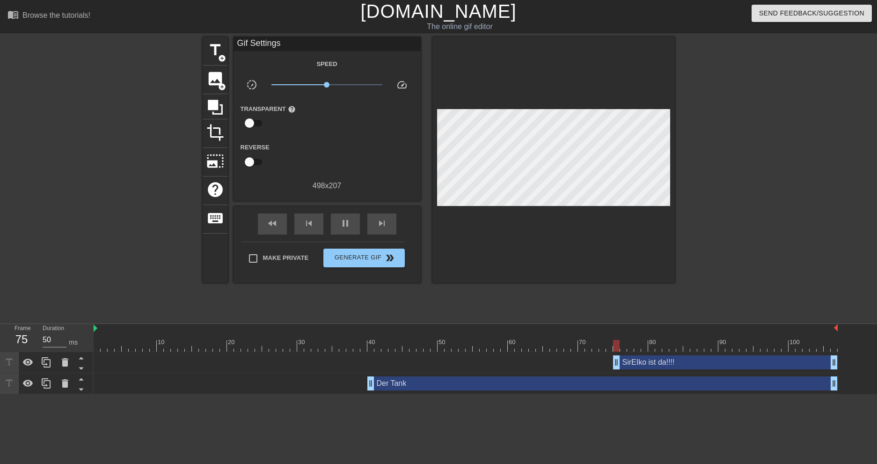
drag, startPoint x: 650, startPoint y: 361, endPoint x: 612, endPoint y: 359, distance: 38.0
click at [612, 359] on div "SirEIko ist da!!!! drag_handle drag_handle" at bounding box center [466, 362] width 744 height 14
click at [264, 261] on span "Make Private" at bounding box center [286, 257] width 46 height 9
click at [263, 261] on input "Make Private" at bounding box center [253, 259] width 20 height 20
checkbox input "true"
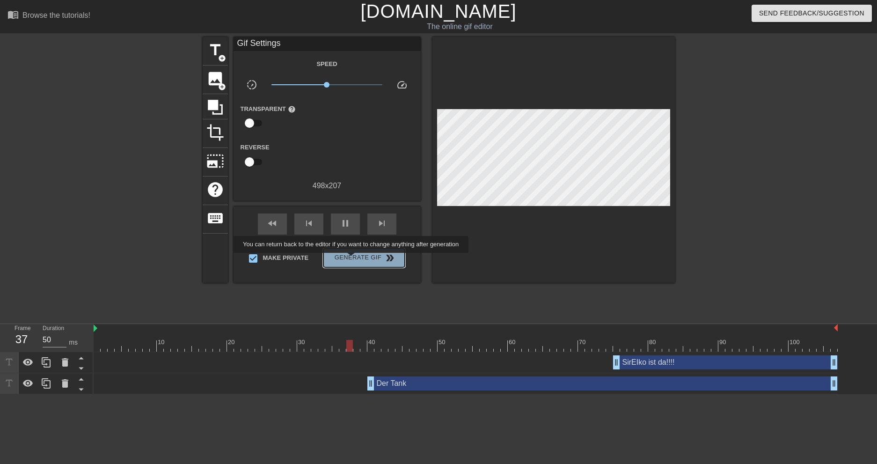
click at [352, 259] on span "Generate Gif double_arrow" at bounding box center [363, 257] width 73 height 11
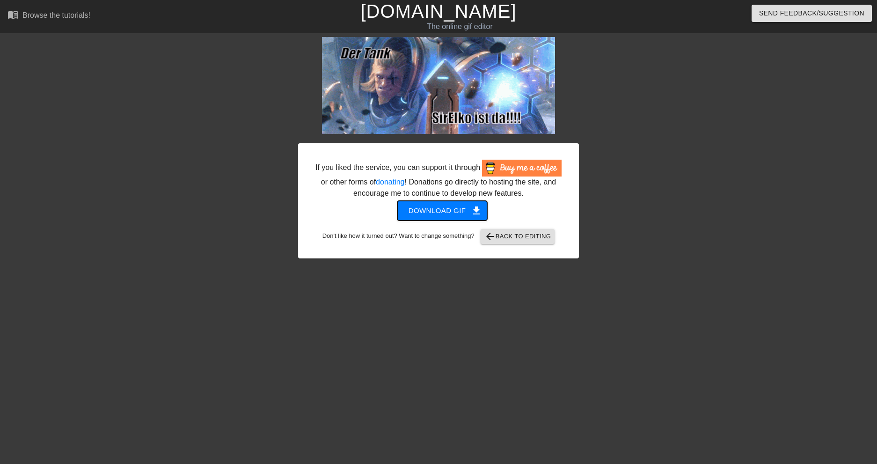
click at [452, 211] on span "Download gif get_app" at bounding box center [443, 211] width 68 height 12
